Goal: Task Accomplishment & Management: Check status

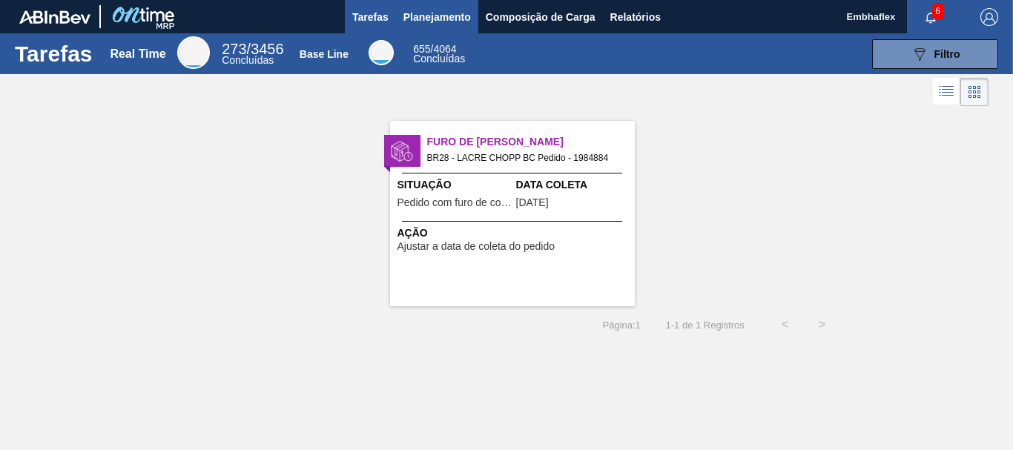
click at [461, 25] on span "Planejamento" at bounding box center [436, 17] width 67 height 18
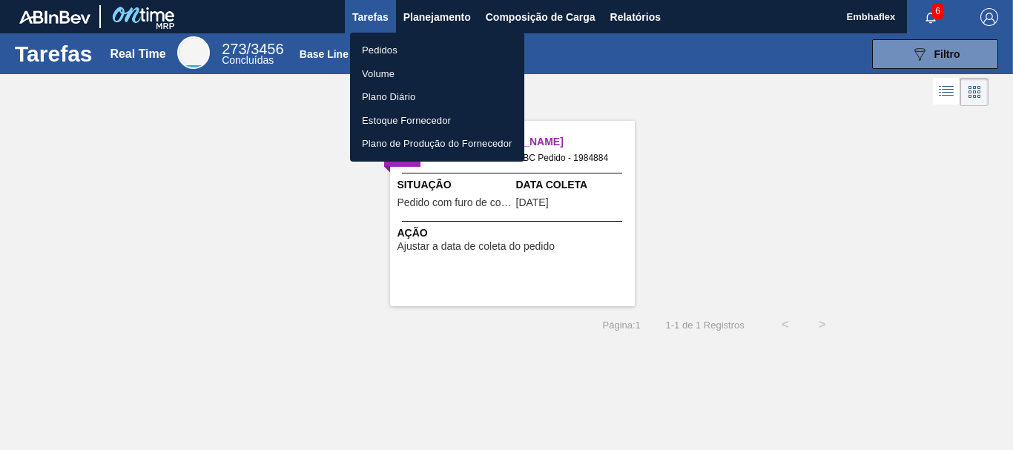
click at [422, 46] on li "Pedidos" at bounding box center [437, 51] width 174 height 24
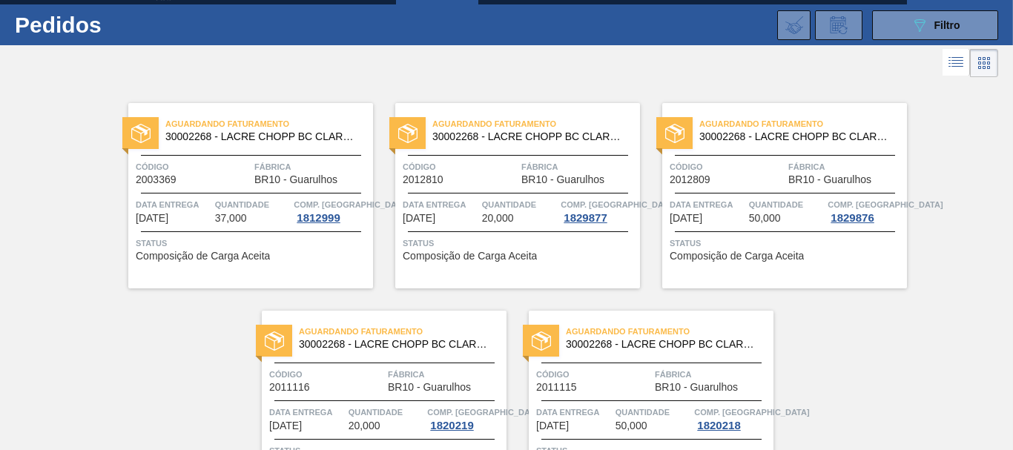
scroll to position [30, 0]
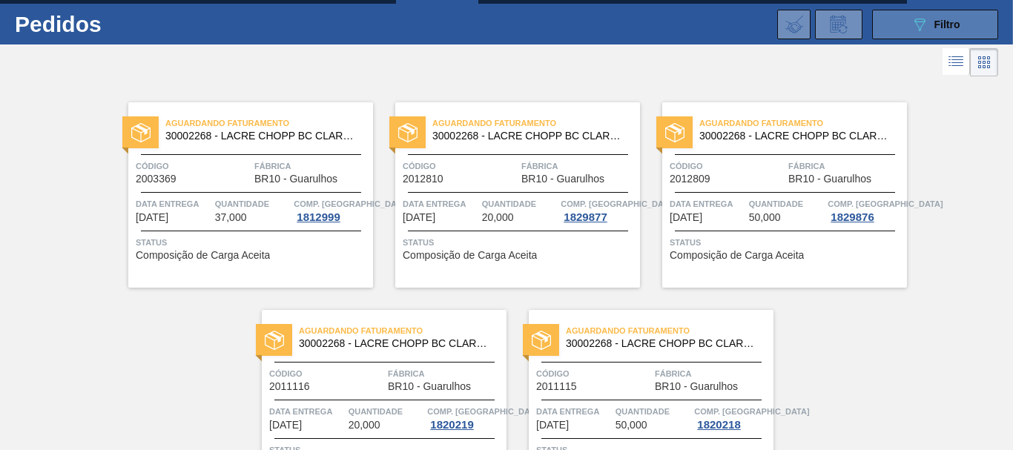
click at [918, 27] on icon "089F7B8B-B2A5-4AFE-B5C0-19BA573D28AC" at bounding box center [920, 25] width 18 height 18
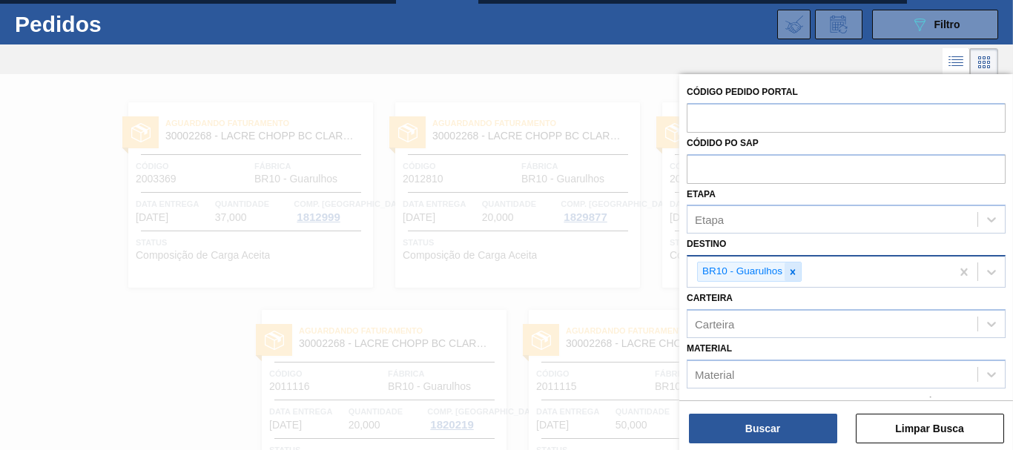
click at [795, 274] on icon at bounding box center [792, 271] width 5 height 5
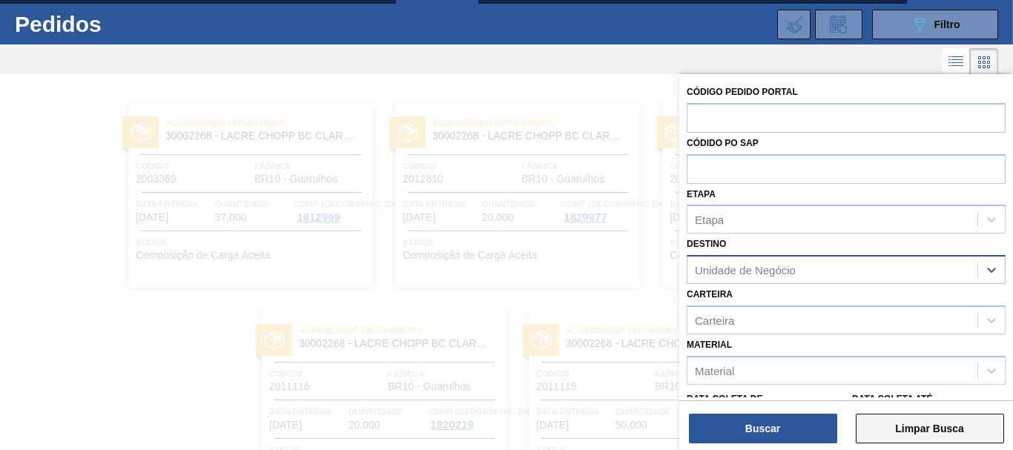
click at [889, 429] on button "Limpar Busca" at bounding box center [930, 429] width 148 height 30
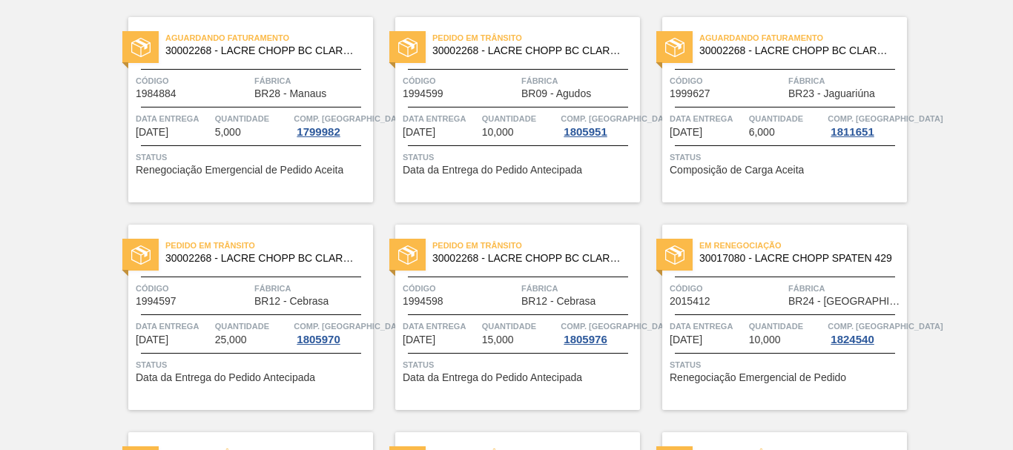
scroll to position [0, 0]
